Goal: Check status

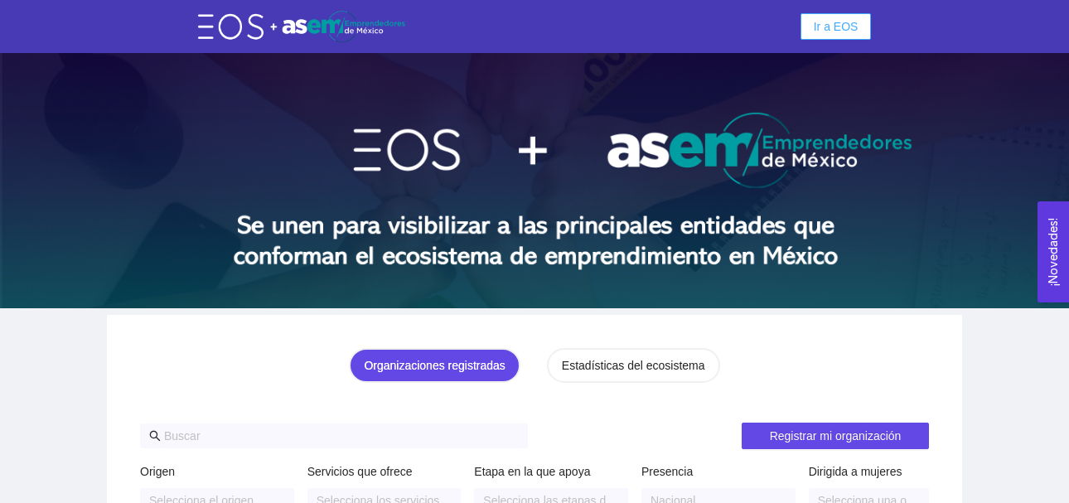
click at [827, 28] on span "Ir a EOS" at bounding box center [835, 26] width 45 height 18
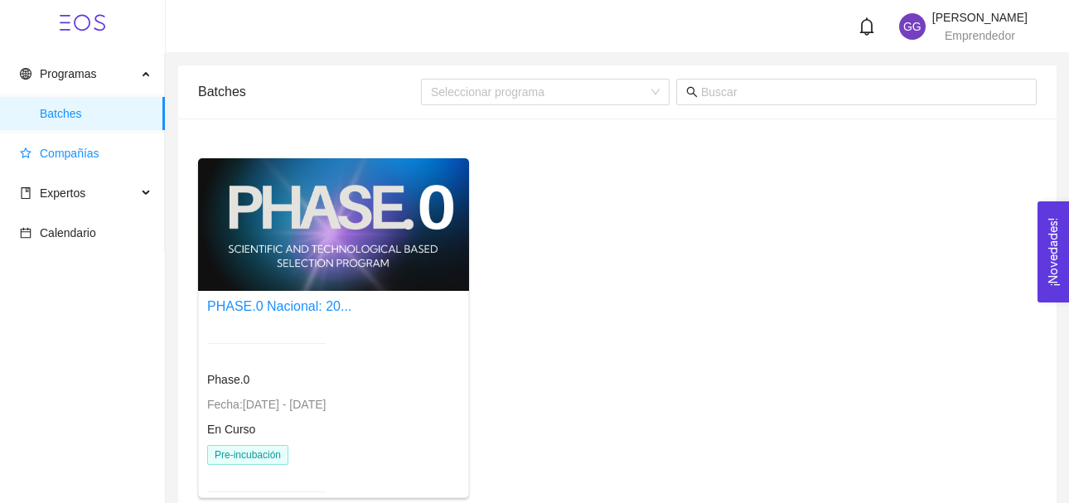
click at [93, 152] on span "Compañías" at bounding box center [70, 153] width 60 height 13
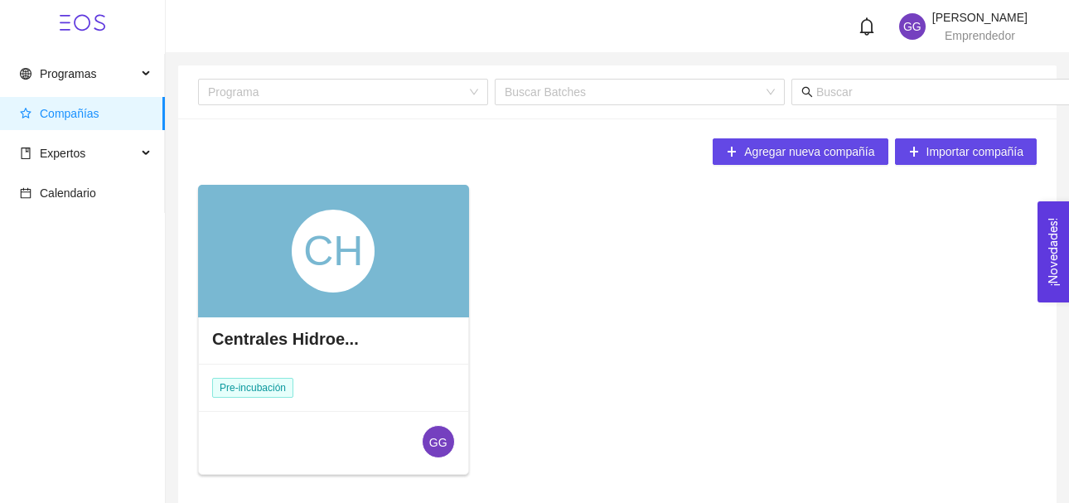
click at [299, 274] on div "CH" at bounding box center [333, 251] width 83 height 83
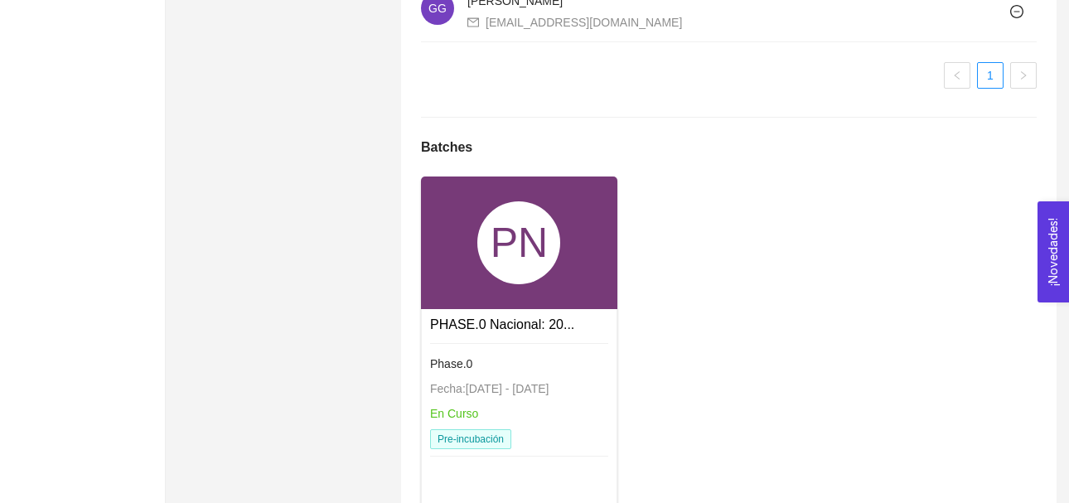
click at [479, 251] on div "PN" at bounding box center [518, 242] width 83 height 83
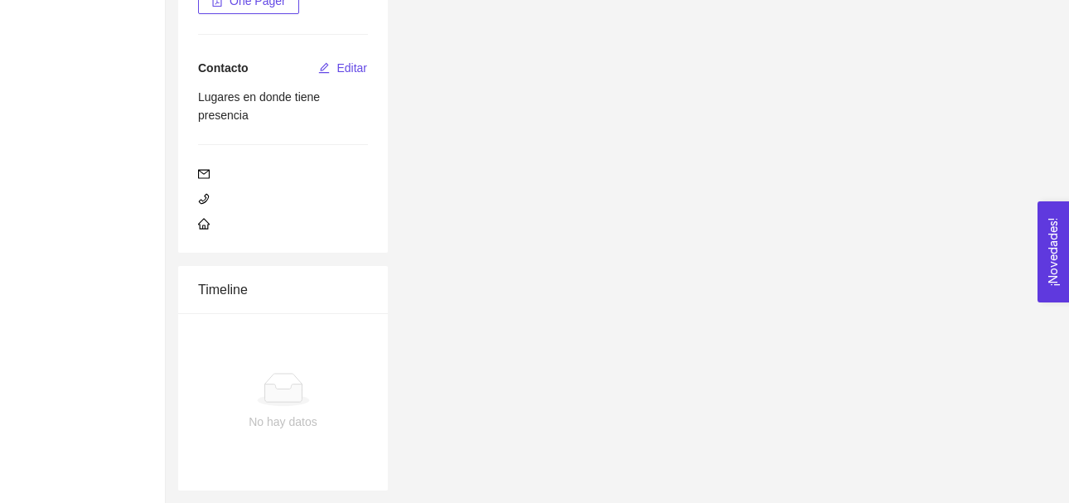
scroll to position [1131, 0]
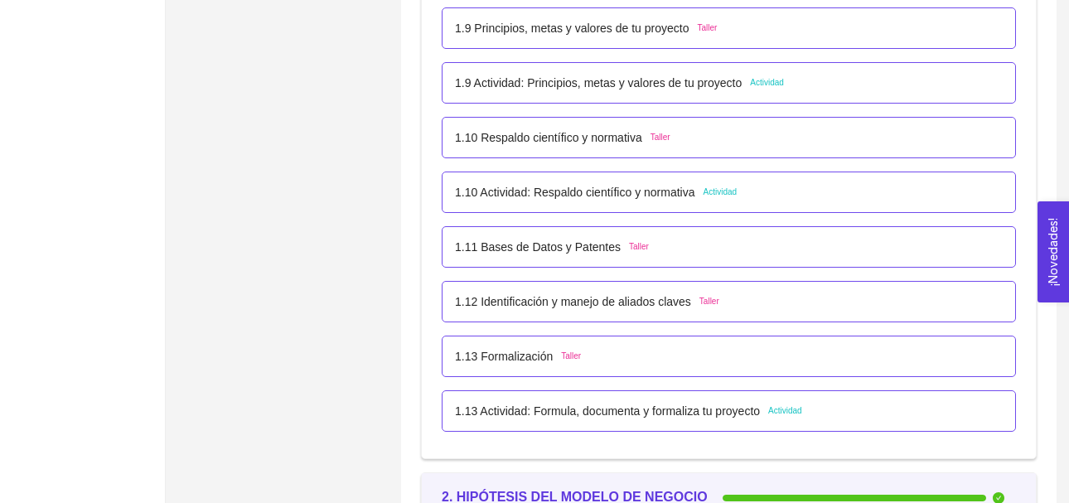
click at [778, 408] on span "Actividad" at bounding box center [785, 410] width 34 height 13
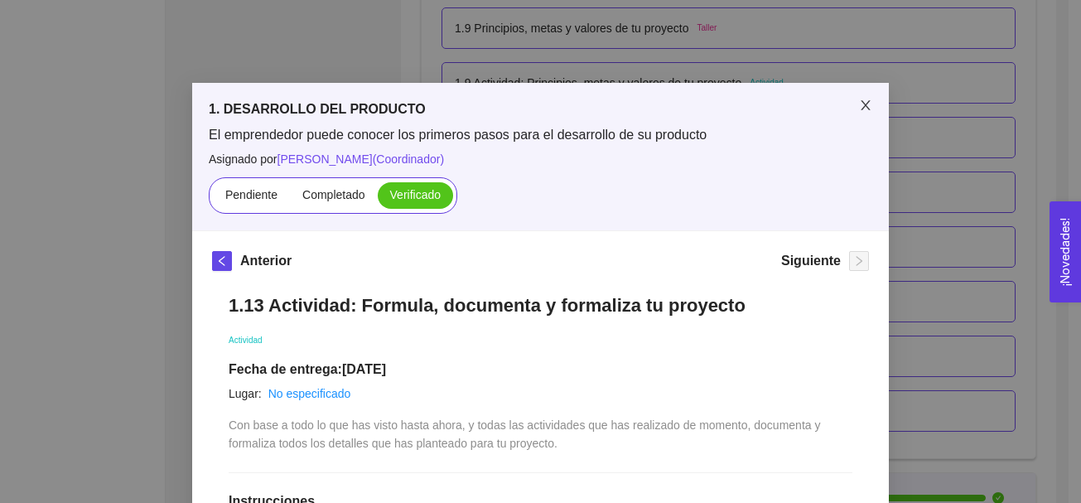
click at [862, 108] on icon "close" at bounding box center [865, 105] width 13 height 13
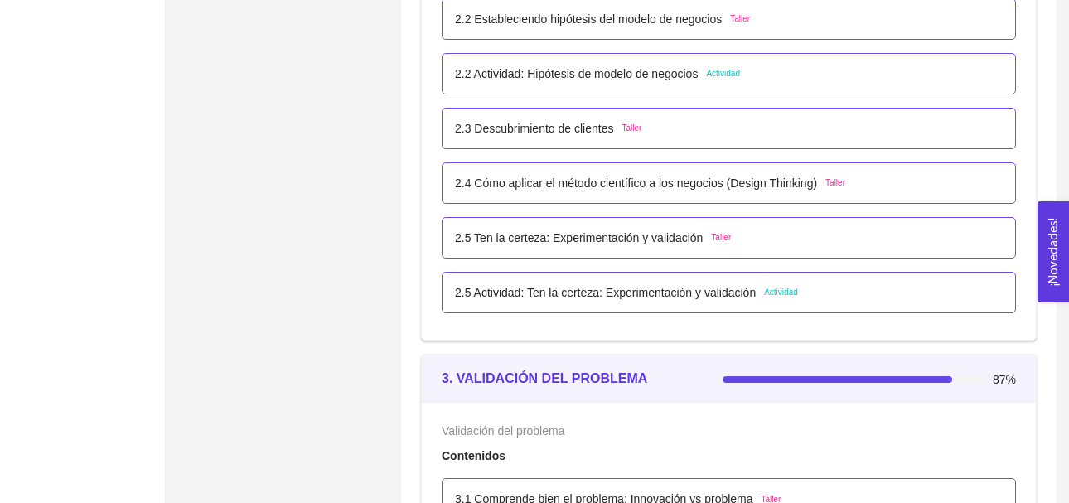
scroll to position [1648, 0]
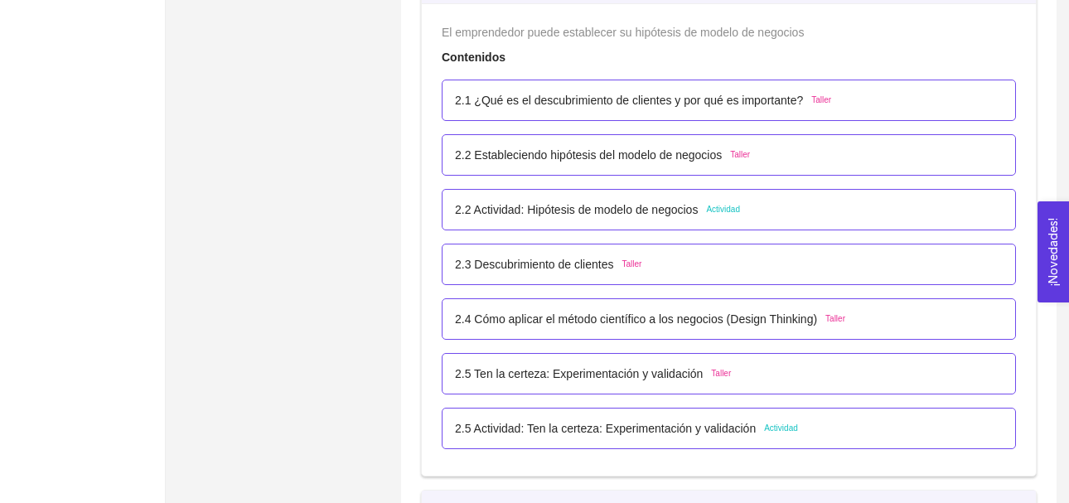
click at [712, 210] on span "Actividad" at bounding box center [723, 209] width 34 height 13
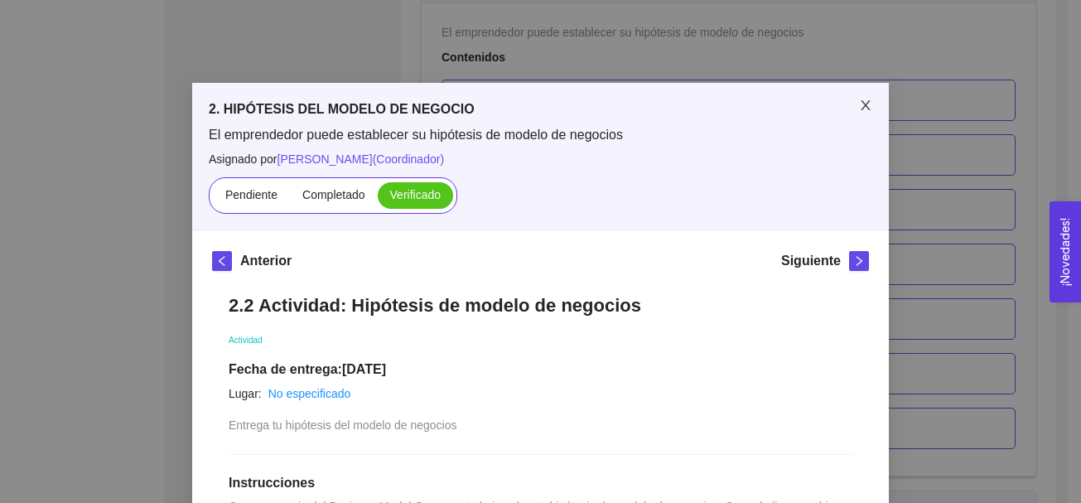
click at [861, 103] on icon "close" at bounding box center [865, 105] width 9 height 10
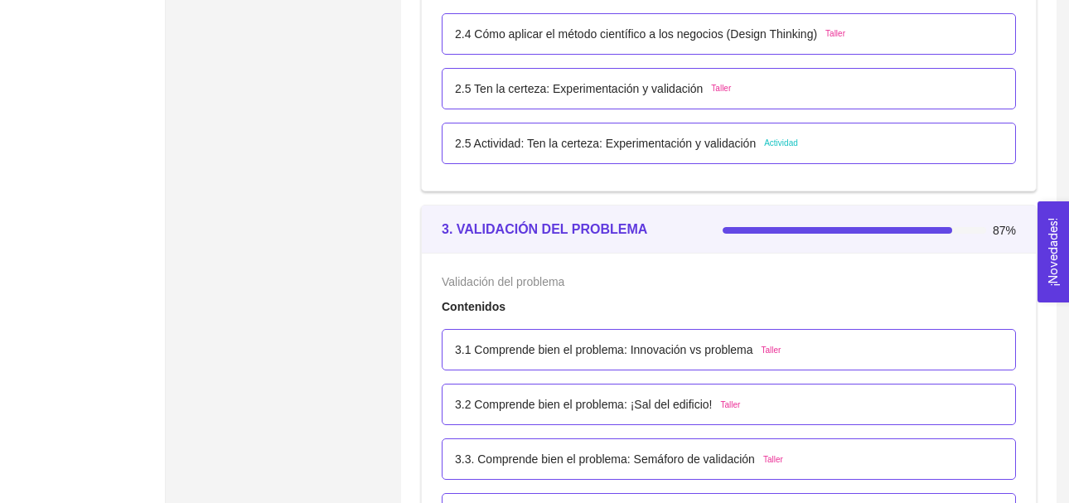
scroll to position [1947, 0]
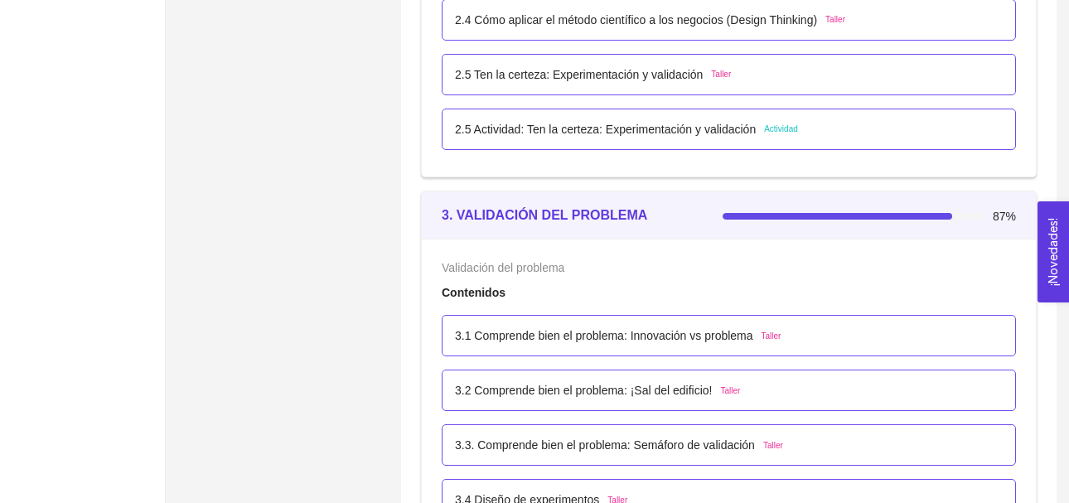
click at [775, 133] on span "Actividad" at bounding box center [781, 129] width 34 height 13
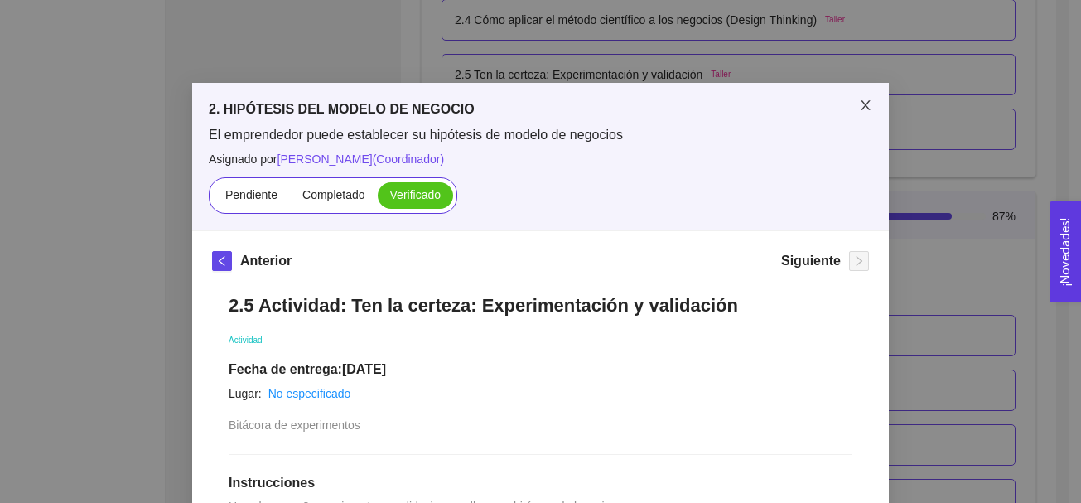
click at [859, 106] on icon "close" at bounding box center [865, 105] width 13 height 13
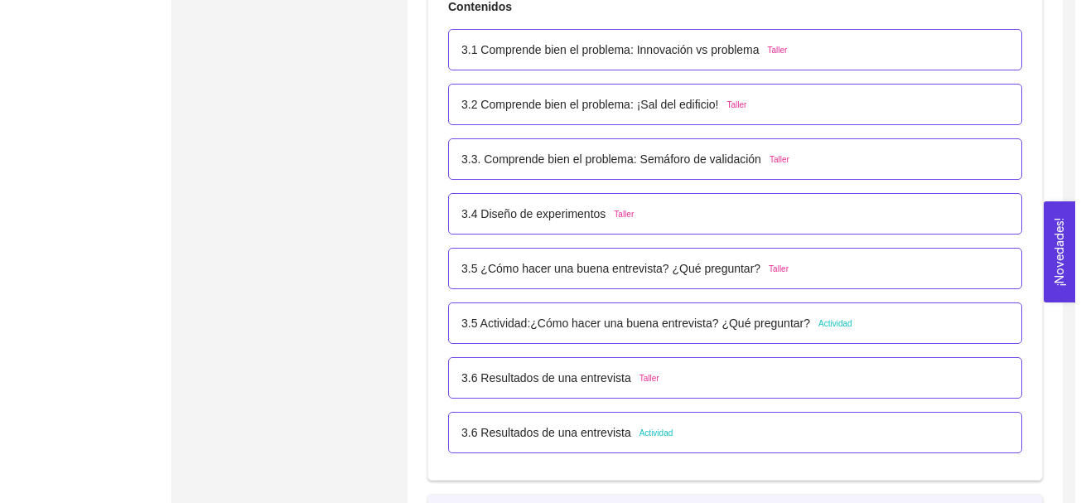
scroll to position [2274, 0]
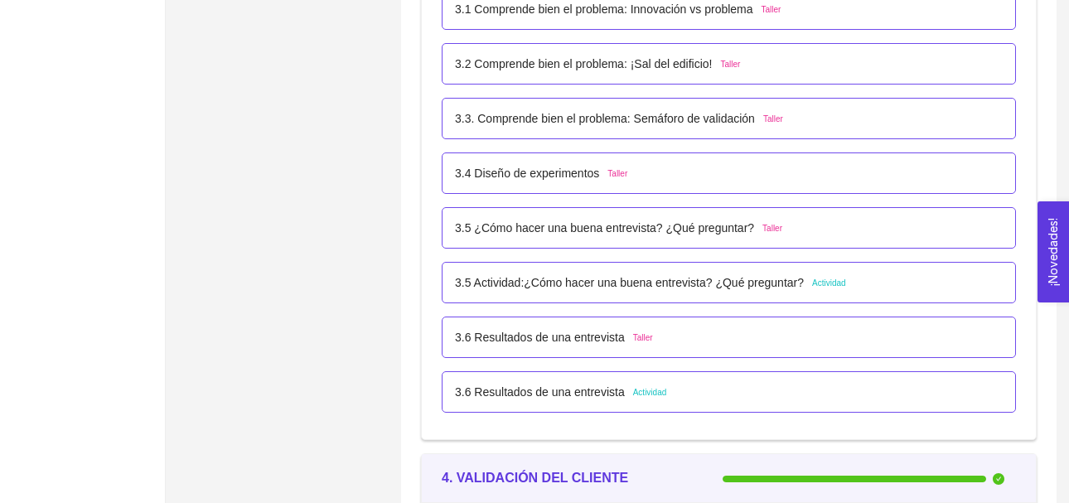
click at [832, 282] on span "Actividad" at bounding box center [829, 283] width 34 height 13
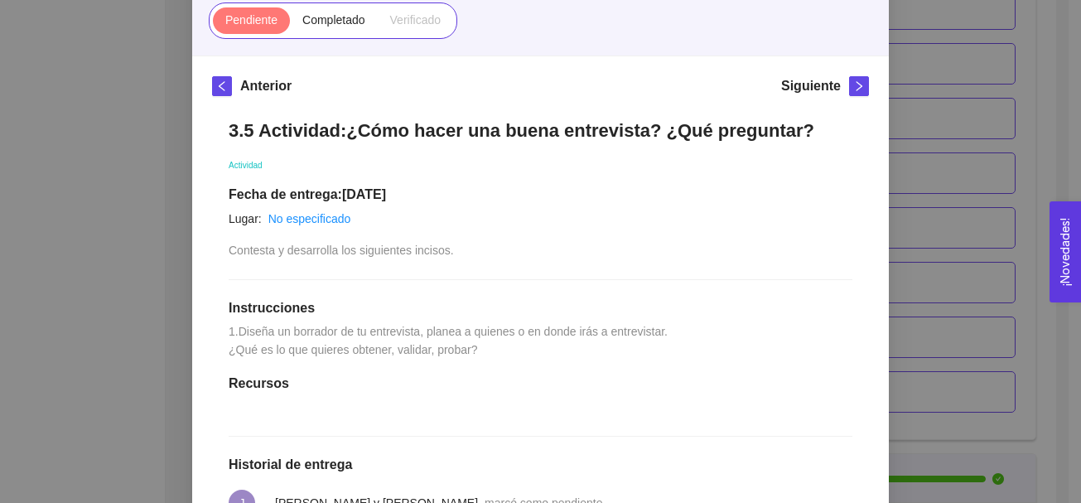
scroll to position [185, 0]
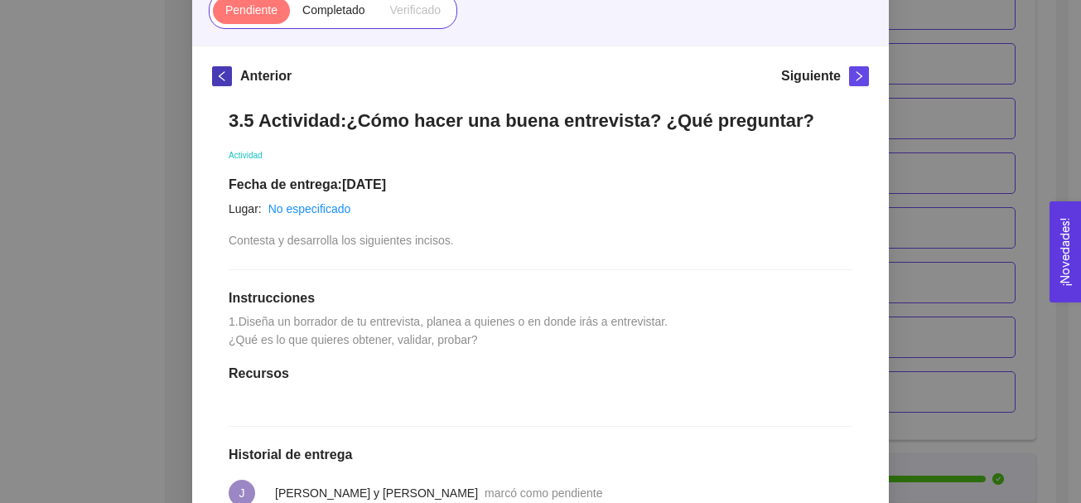
click at [218, 80] on icon "left" at bounding box center [222, 76] width 12 height 12
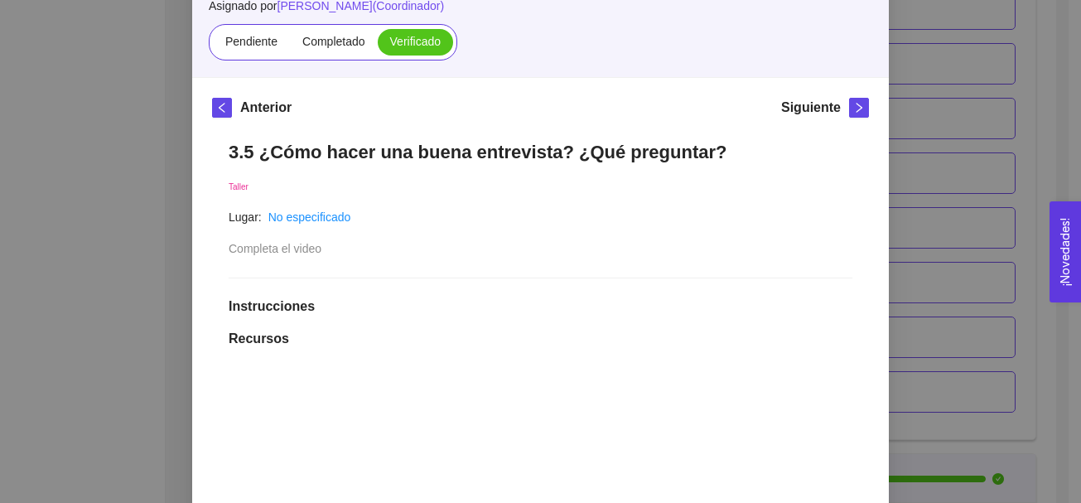
scroll to position [161, 0]
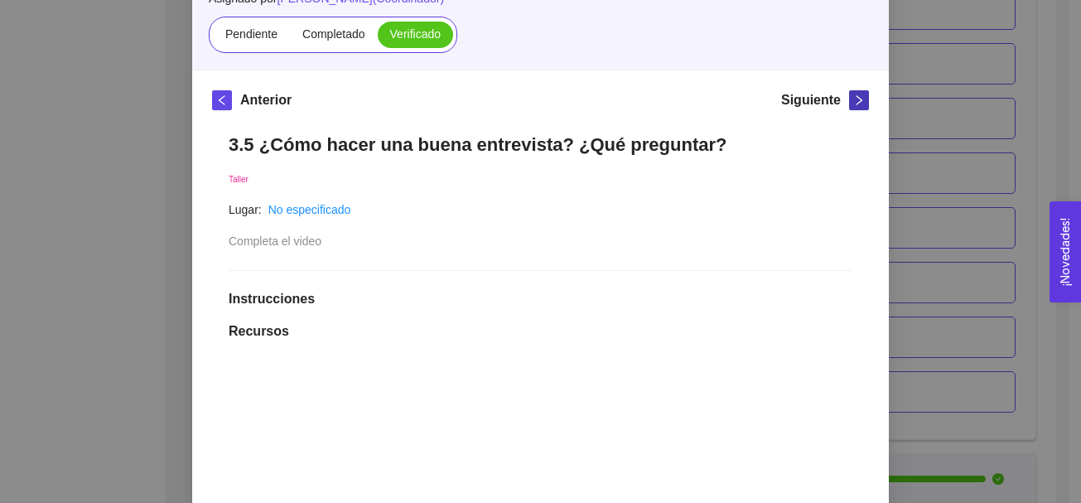
click at [859, 99] on span "right" at bounding box center [859, 100] width 18 height 12
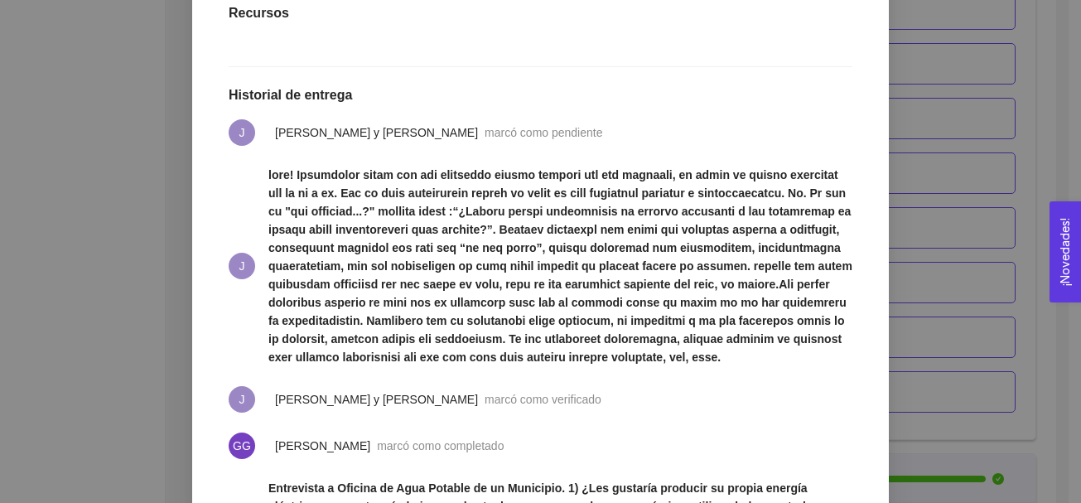
scroll to position [524, 0]
